Goal: Task Accomplishment & Management: Use online tool/utility

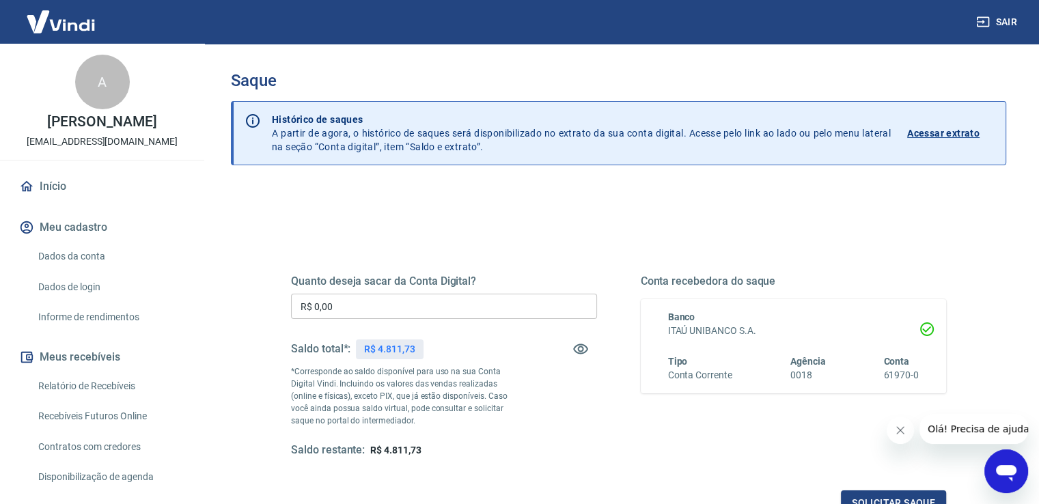
click at [402, 300] on input "R$ 0,00" at bounding box center [444, 306] width 306 height 25
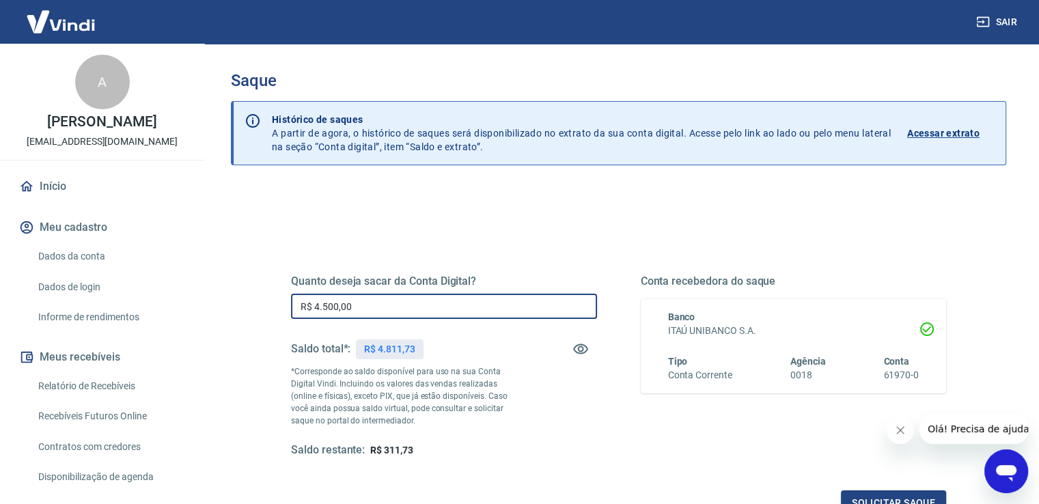
type input "R$ 4.500,00"
click at [773, 427] on div "Conta recebedora do saque Banco ITAÚ UNIBANCO S.A. Tipo Conta Corrente Agência …" at bounding box center [794, 366] width 306 height 183
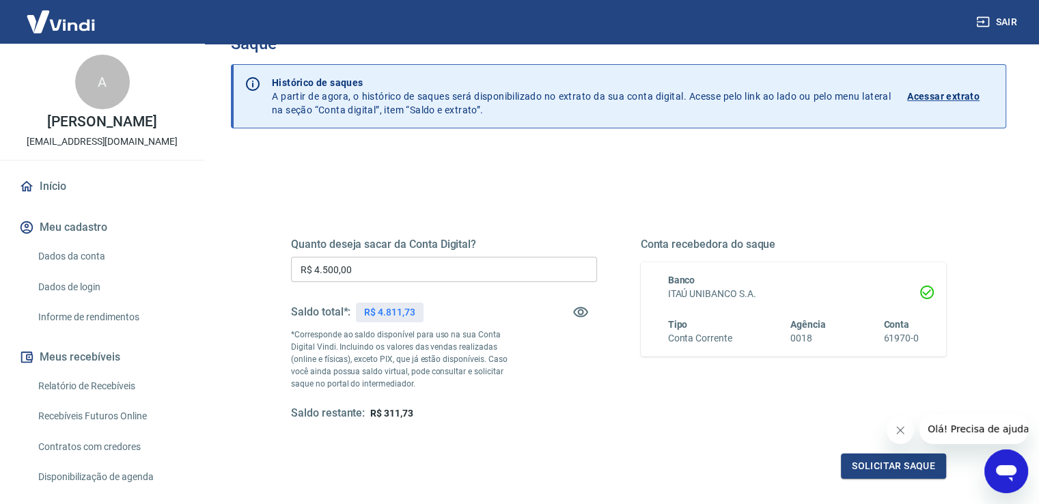
scroll to position [68, 0]
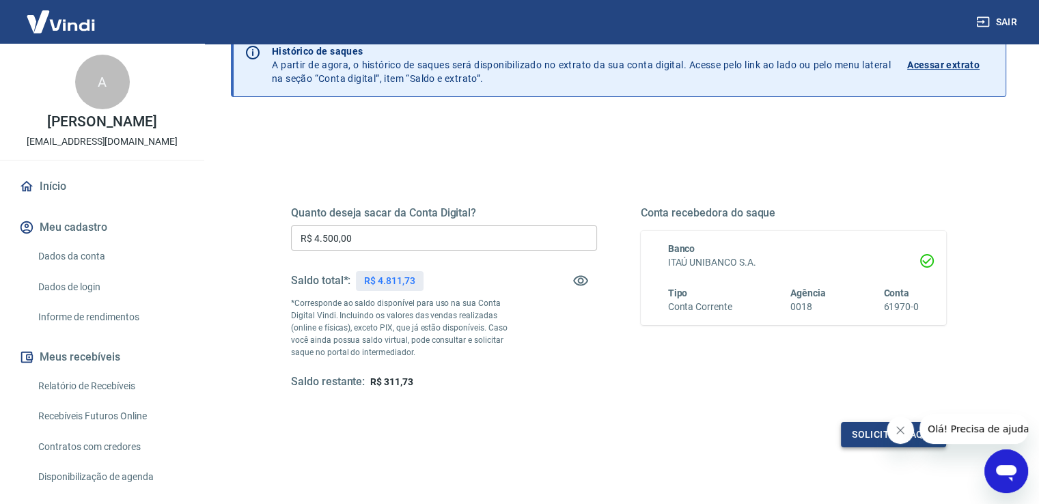
click at [848, 436] on button "Solicitar saque" at bounding box center [893, 434] width 105 height 25
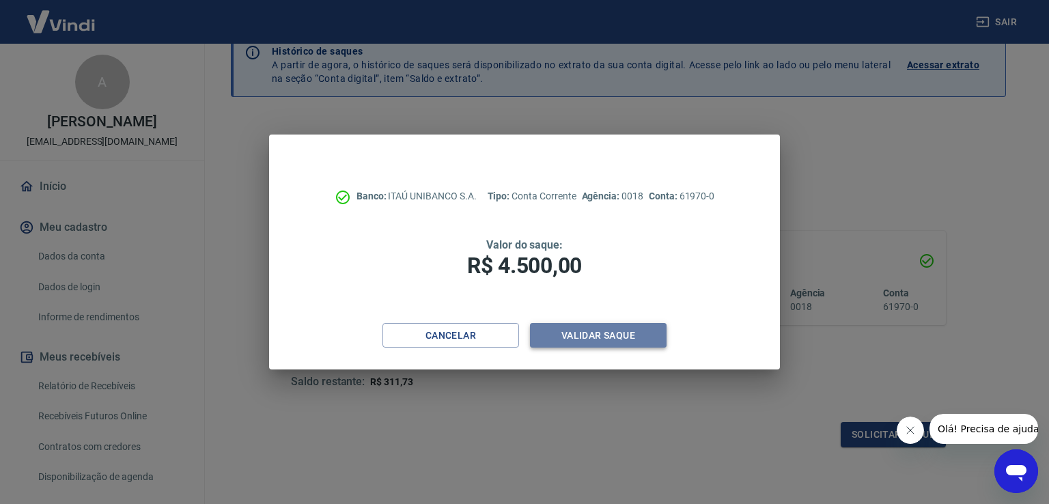
click at [647, 337] on button "Validar saque" at bounding box center [598, 335] width 137 height 25
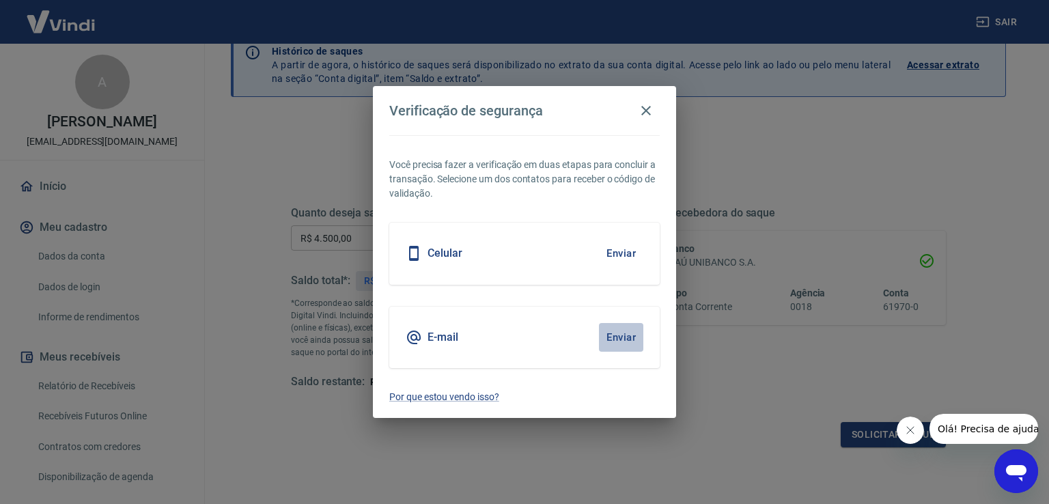
click at [623, 342] on button "Enviar" at bounding box center [621, 337] width 44 height 29
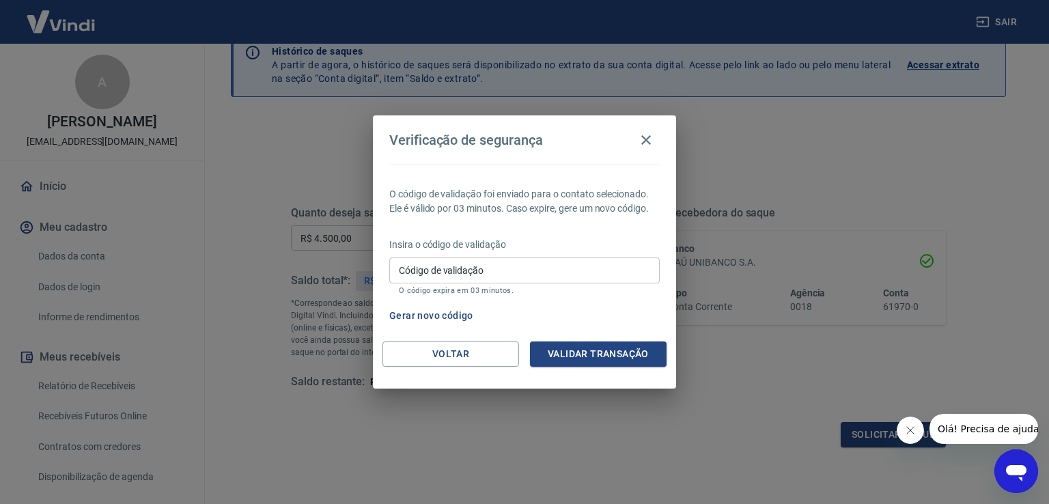
click at [569, 268] on input "Código de validação" at bounding box center [524, 269] width 270 height 25
paste input "247300"
type input "247300"
click at [598, 352] on button "Validar transação" at bounding box center [598, 353] width 137 height 25
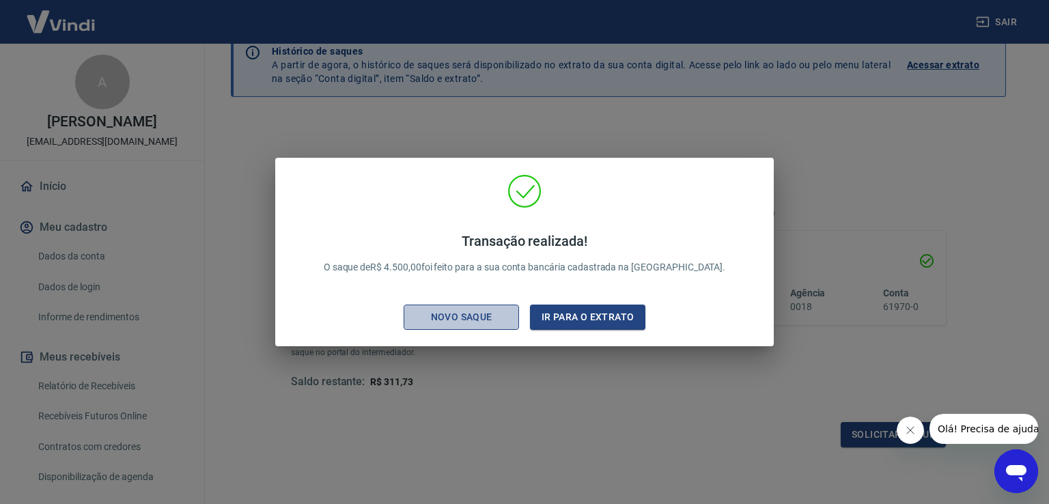
click at [485, 319] on div "Novo saque" at bounding box center [462, 317] width 94 height 17
